Goal: Task Accomplishment & Management: Complete application form

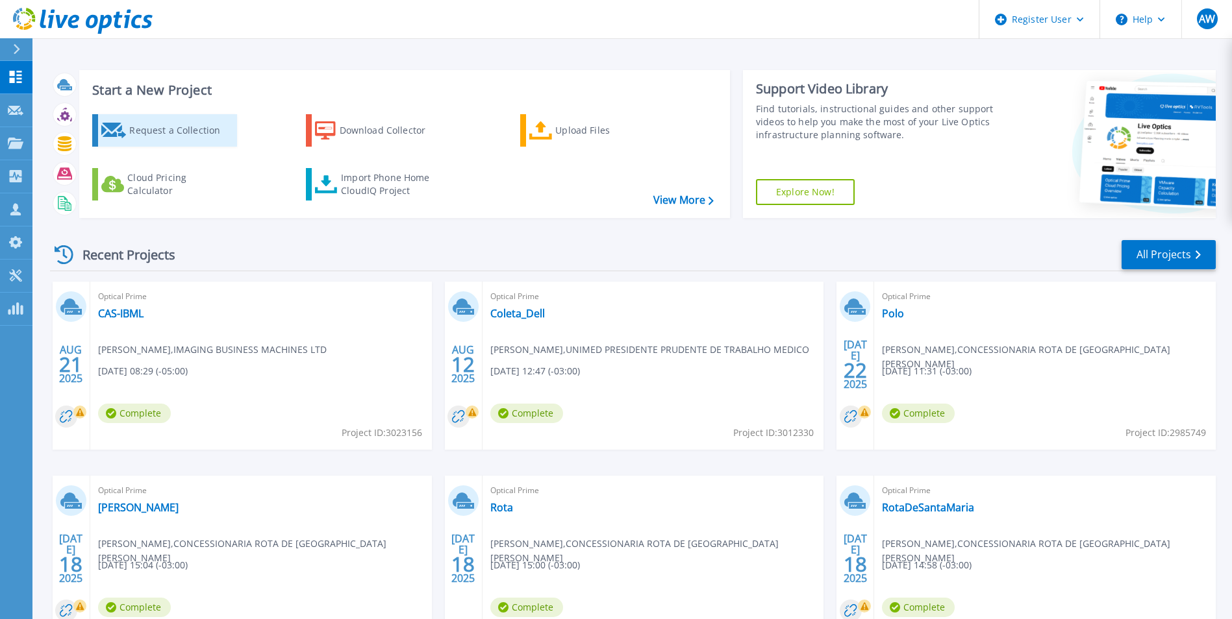
click at [193, 138] on div "Request a Collection" at bounding box center [181, 131] width 104 height 26
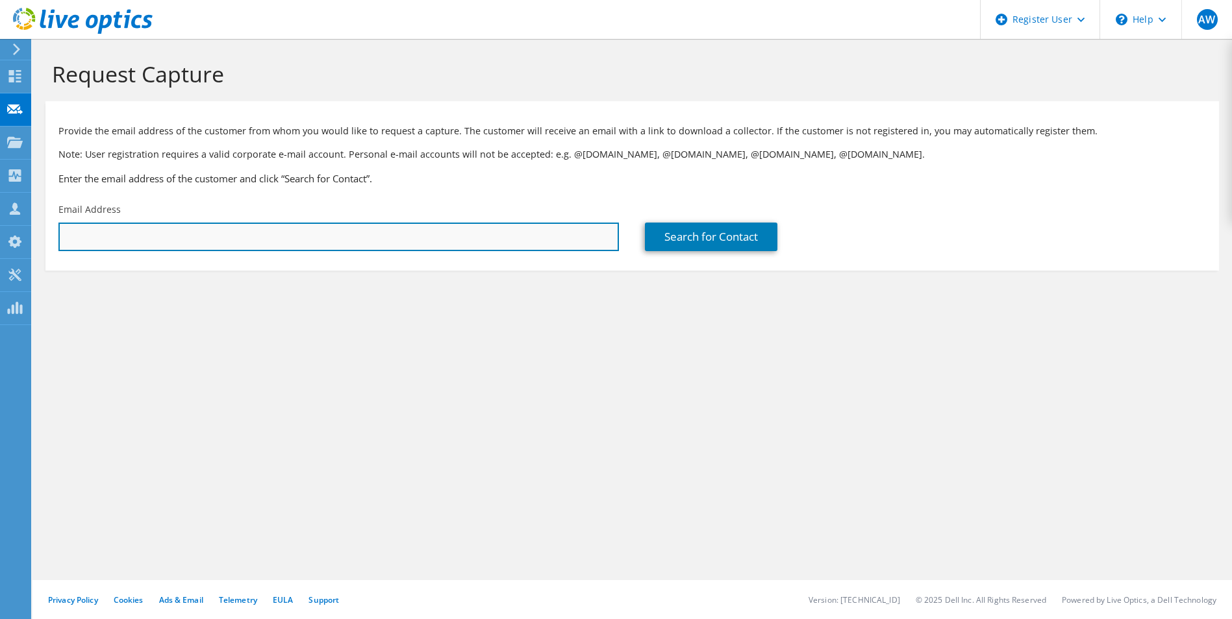
click at [226, 243] on input "text" at bounding box center [338, 237] width 560 height 29
paste input "[PERSON_NAME] <[PERSON_NAME][EMAIL_ADDRESS][PERSON_NAME][DOMAIN_NAME]>"
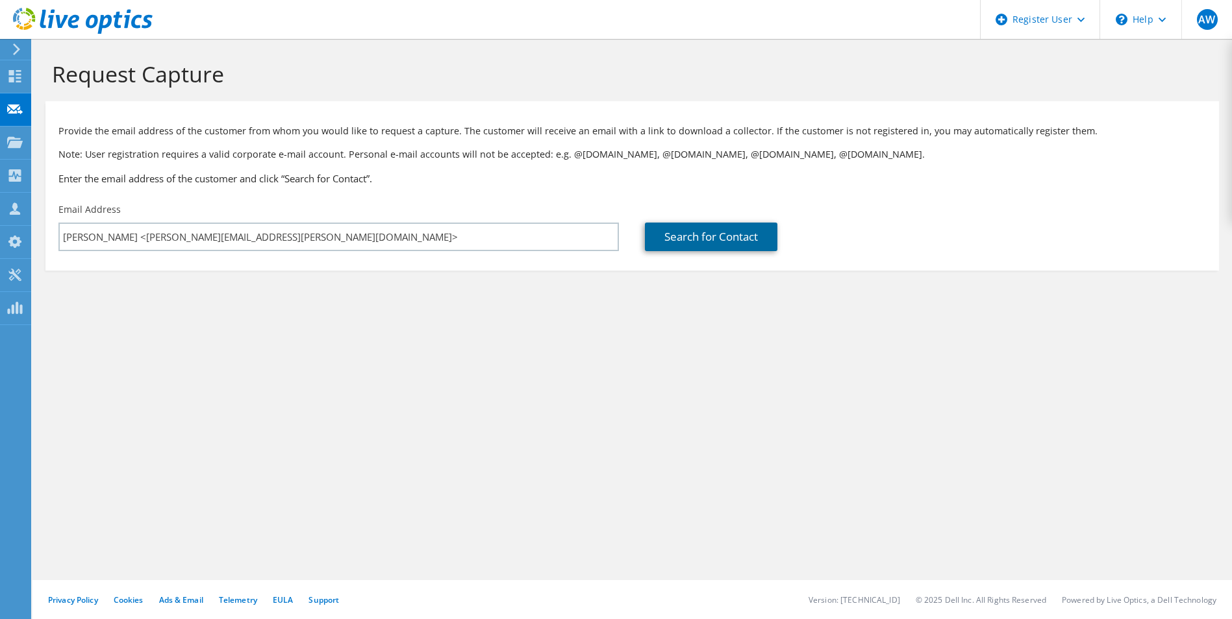
click at [714, 229] on link "Search for Contact" at bounding box center [711, 237] width 132 height 29
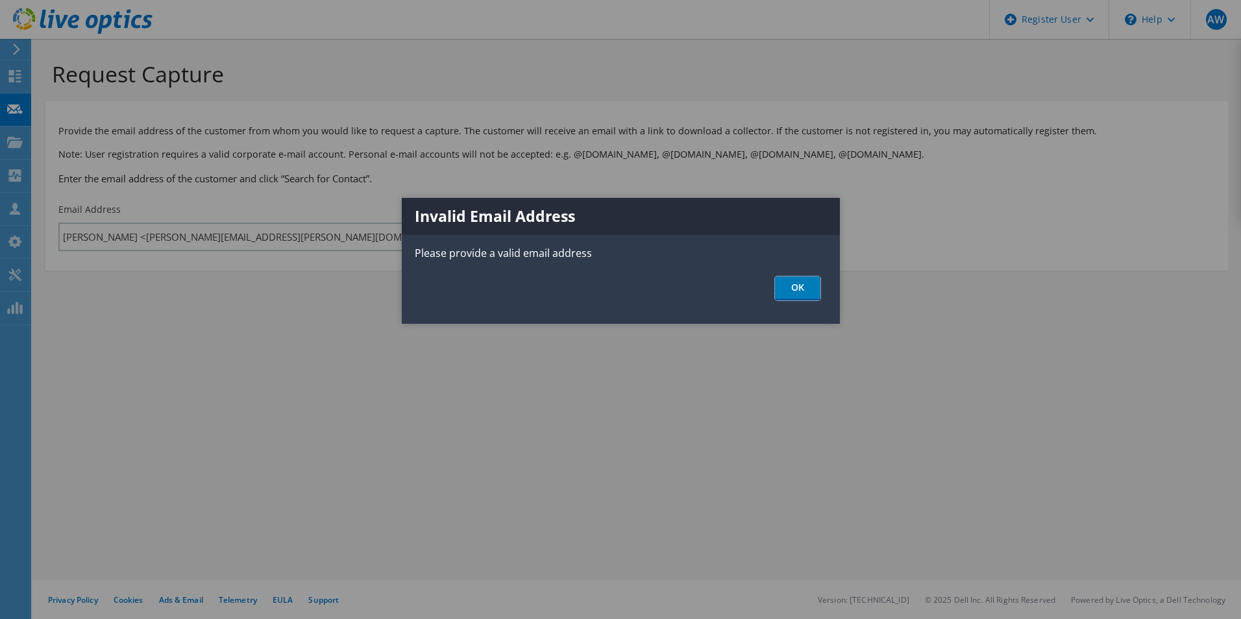
click at [799, 283] on link "OK" at bounding box center [797, 289] width 45 height 24
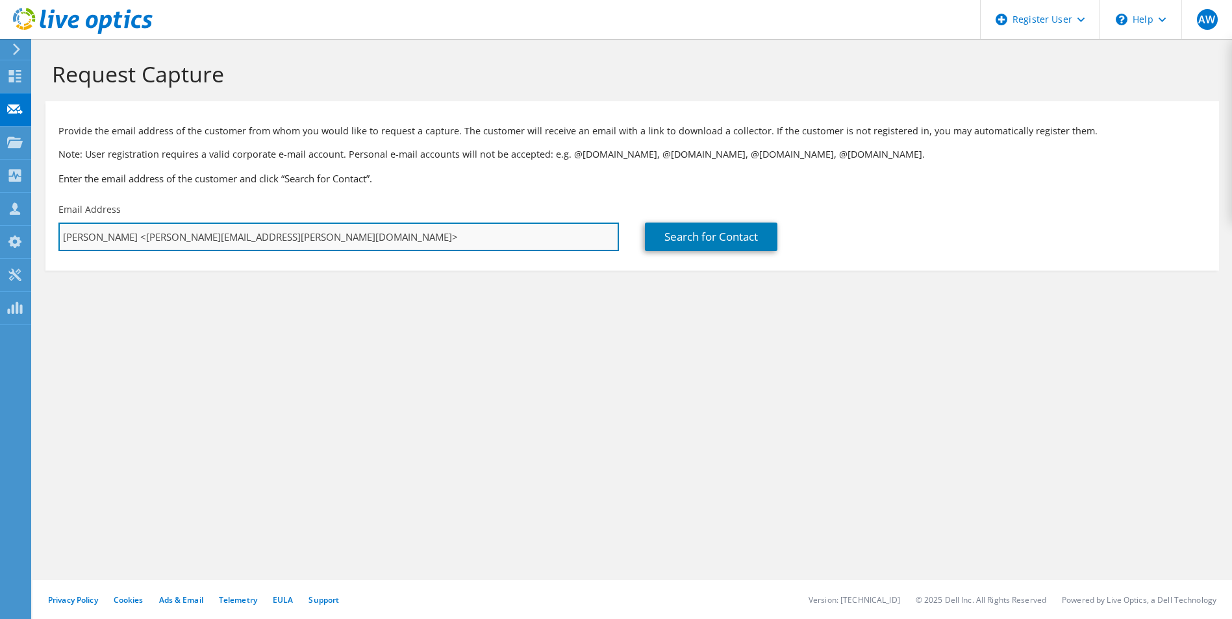
click at [139, 230] on input "Marcelo Coelho <marcelo.coelho@craftmulti.com>" at bounding box center [338, 237] width 560 height 29
click at [225, 238] on input "marcelo.coelho@craftmulti.com>" at bounding box center [338, 237] width 560 height 29
type input "marcelo.coelho@craftmulti.com"
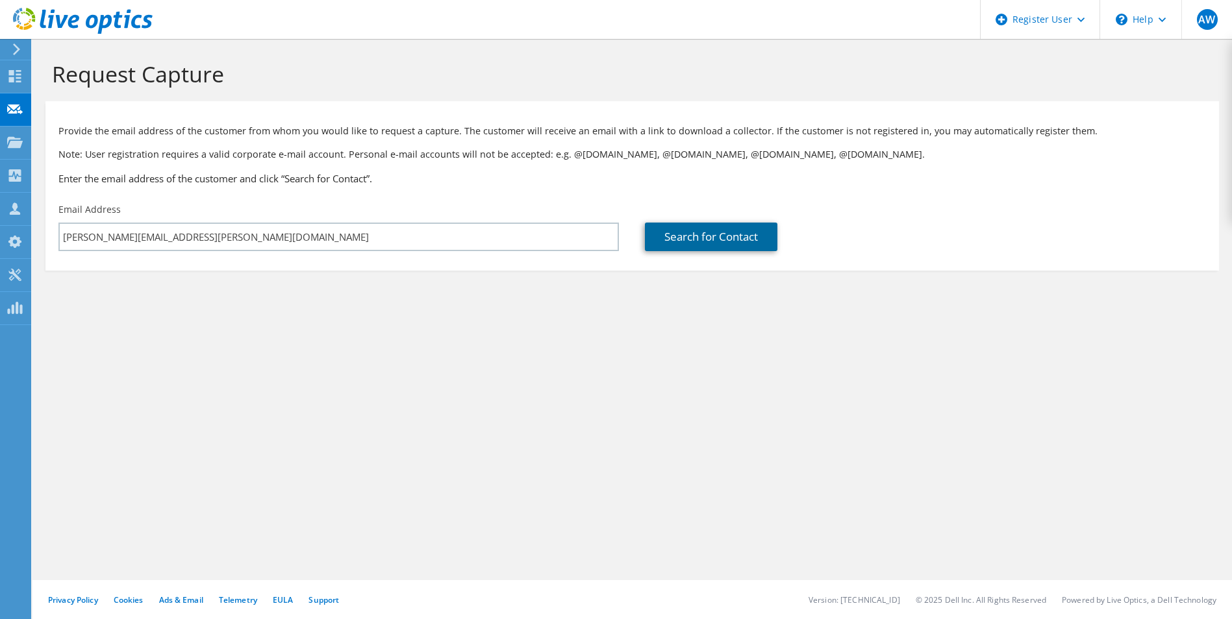
click at [687, 241] on link "Search for Contact" at bounding box center [711, 237] width 132 height 29
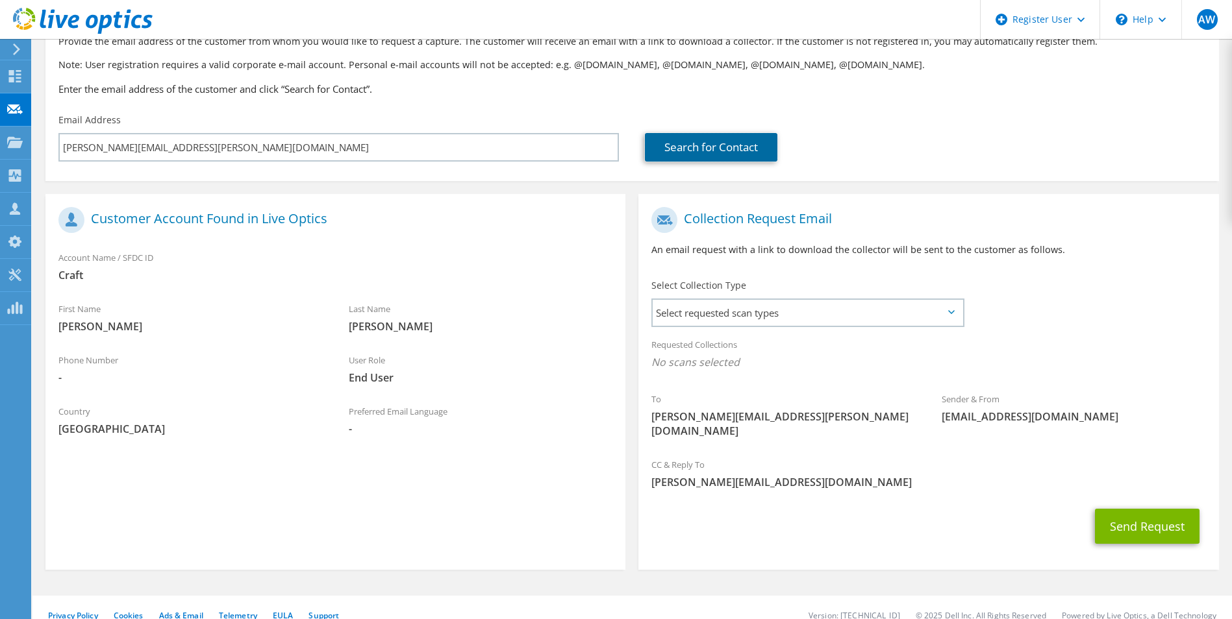
scroll to position [91, 0]
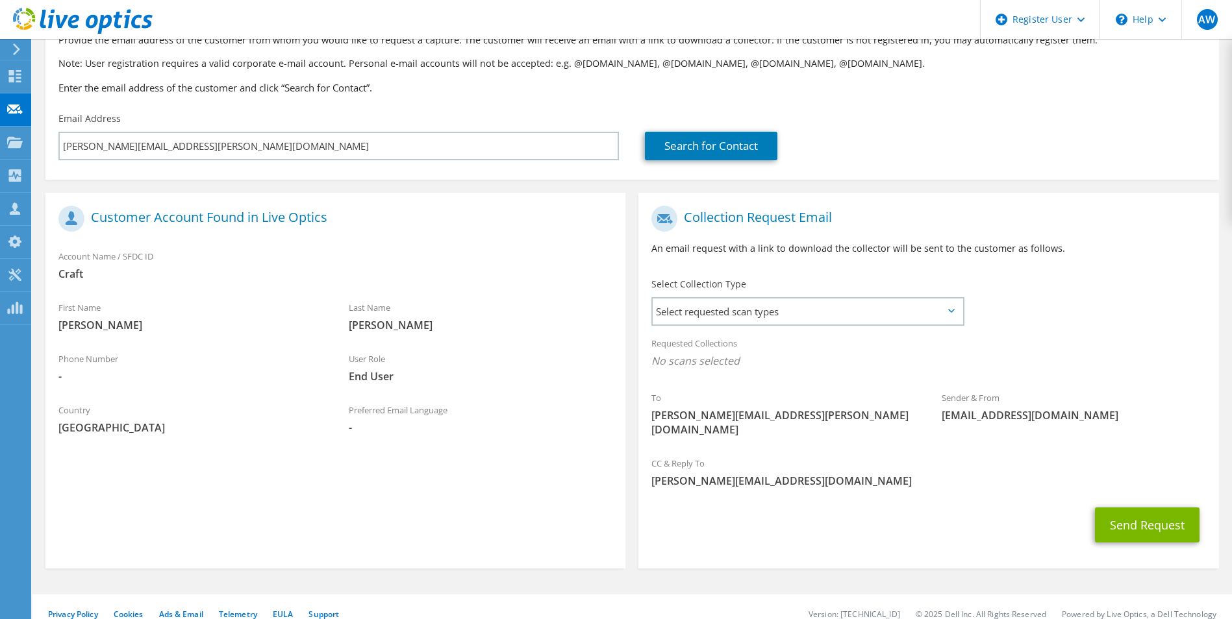
click at [834, 297] on div "Select Collection Type Select requested scan types Server Virtualization Optica…" at bounding box center [807, 300] width 312 height 45
click at [828, 309] on span "Select requested scan types" at bounding box center [807, 312] width 309 height 26
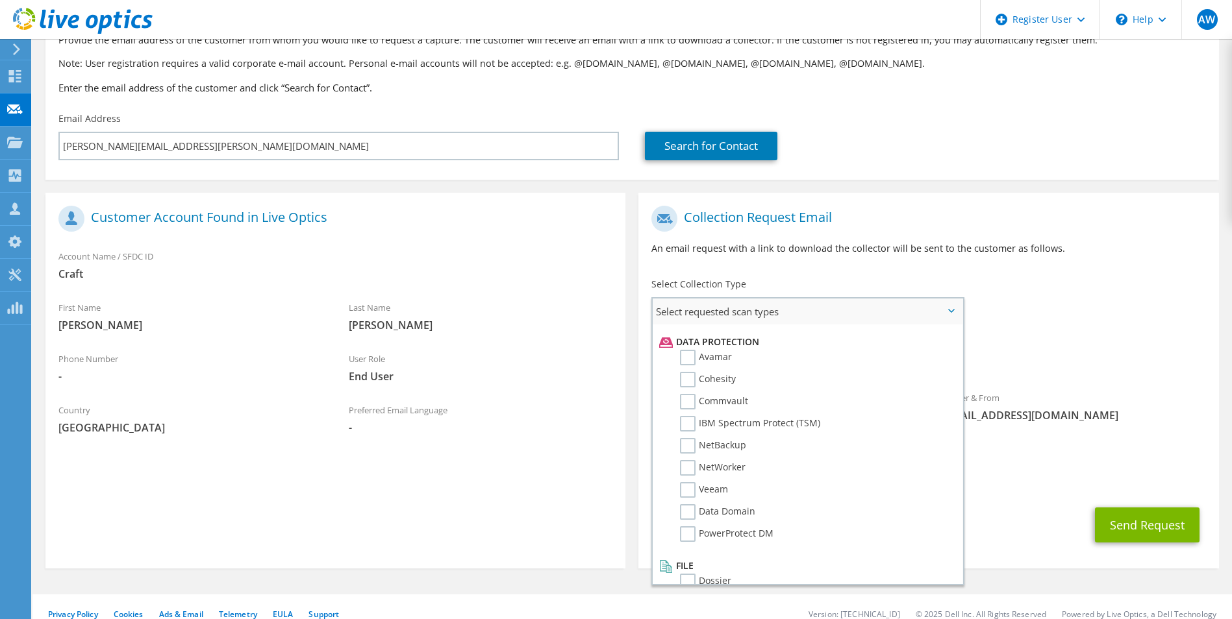
scroll to position [573, 0]
click at [734, 490] on label "Data Domain" at bounding box center [717, 494] width 75 height 16
click at [0, 0] on input "Data Domain" at bounding box center [0, 0] width 0 height 0
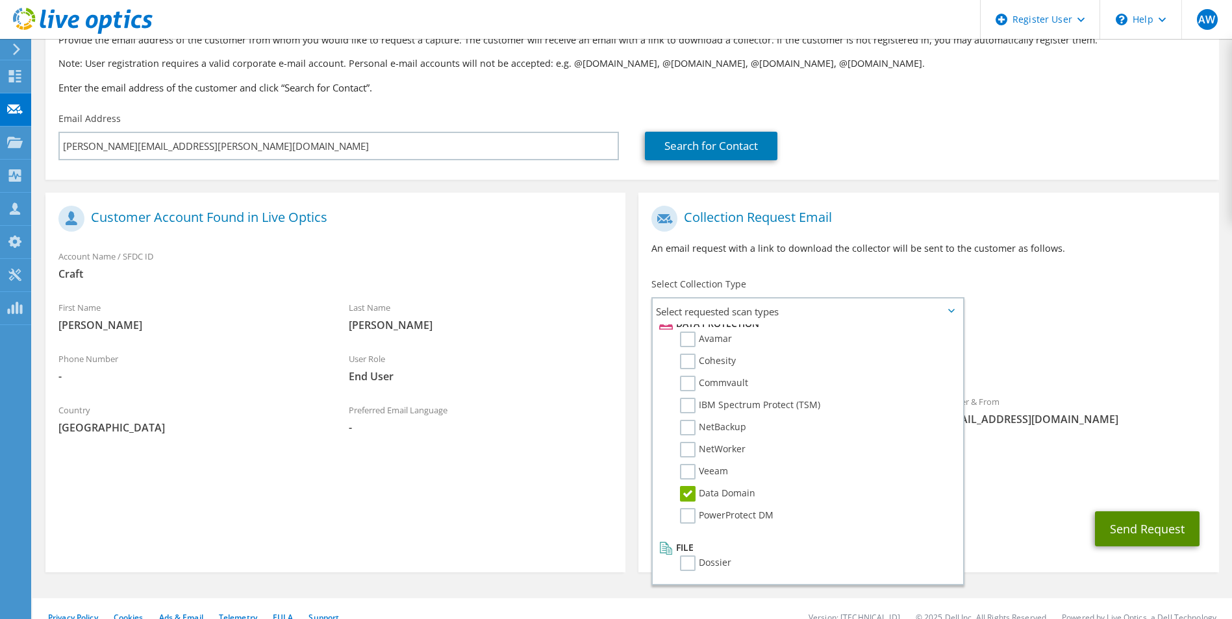
click at [1138, 512] on button "Send Request" at bounding box center [1147, 529] width 105 height 35
